Goal: Information Seeking & Learning: Learn about a topic

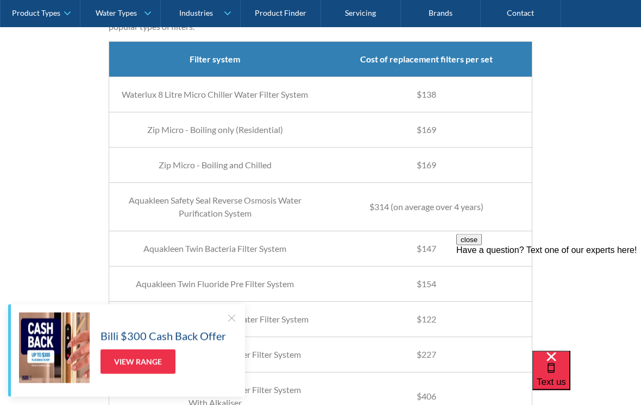
scroll to position [2076, 0]
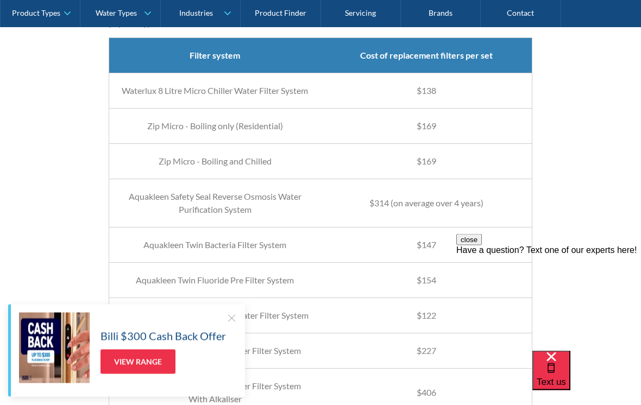
click at [594, 255] on div "Have a question? Text one of our experts here!" at bounding box center [548, 250] width 185 height 10
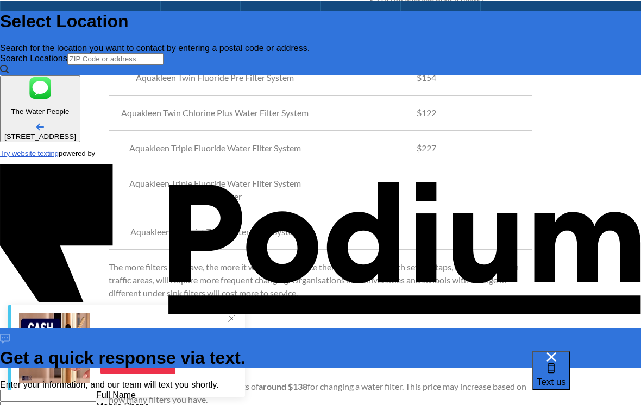
scroll to position [2279, 0]
click at [566, 377] on span "Text us" at bounding box center [551, 382] width 29 height 10
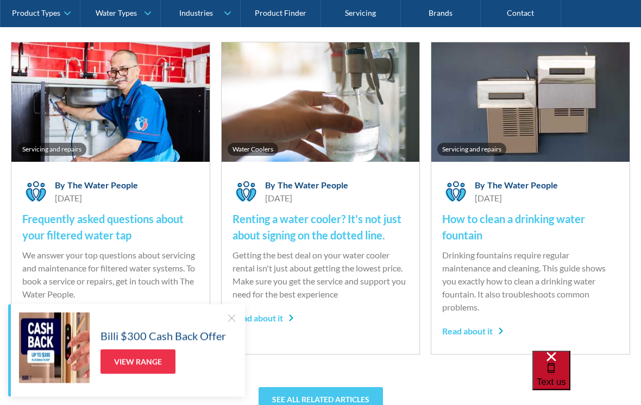
scroll to position [3109, 0]
